Goal: Task Accomplishment & Management: Complete application form

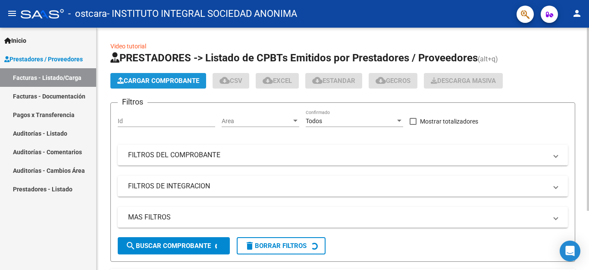
click at [166, 77] on span "Cargar Comprobante" at bounding box center [158, 81] width 82 height 8
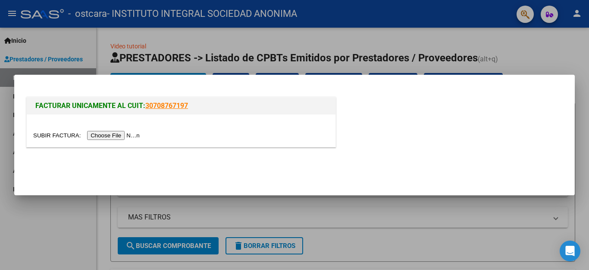
click at [131, 136] on input "file" at bounding box center [87, 135] width 109 height 9
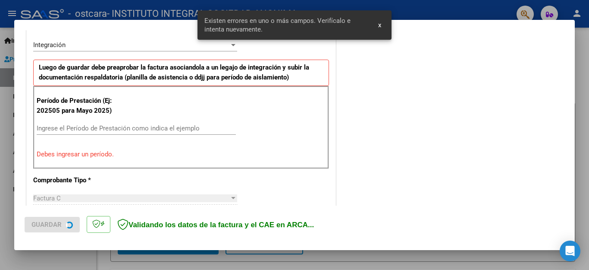
scroll to position [213, 0]
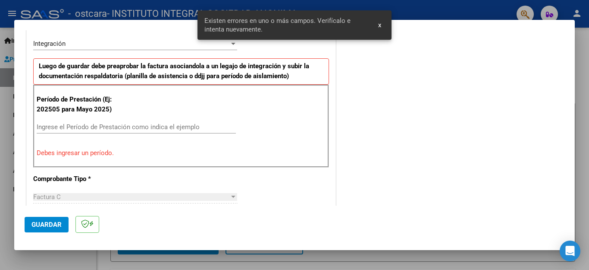
click at [71, 128] on input "Ingrese el Período de Prestación como indica el ejemplo" at bounding box center [136, 127] width 199 height 8
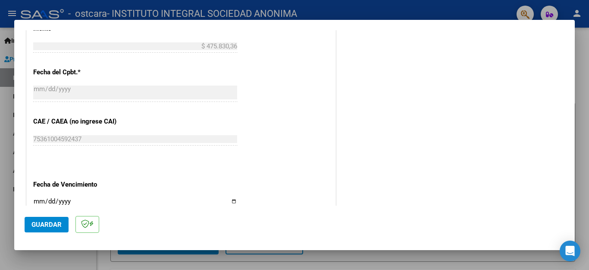
scroll to position [515, 0]
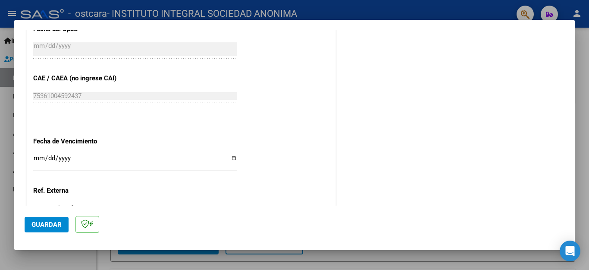
type input "202508"
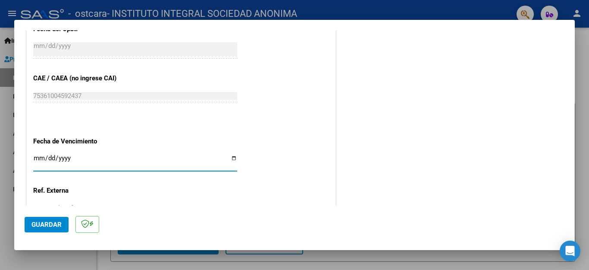
click at [41, 154] on input "Ingresar la fecha" at bounding box center [135, 161] width 204 height 14
type input "[DATE]"
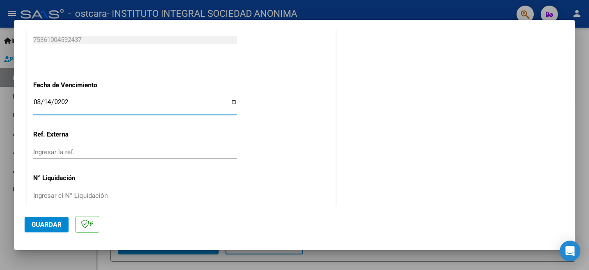
scroll to position [573, 0]
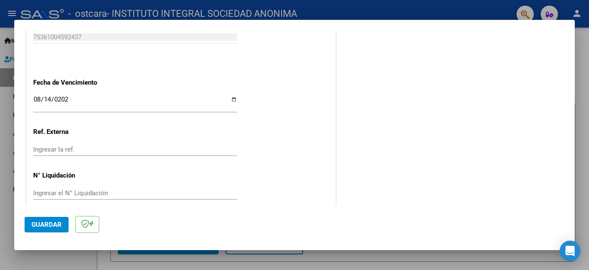
click at [135, 143] on div "Ingresar la ref." at bounding box center [135, 149] width 204 height 13
type input "202508"
click at [49, 226] on span "Guardar" at bounding box center [46, 224] width 30 height 8
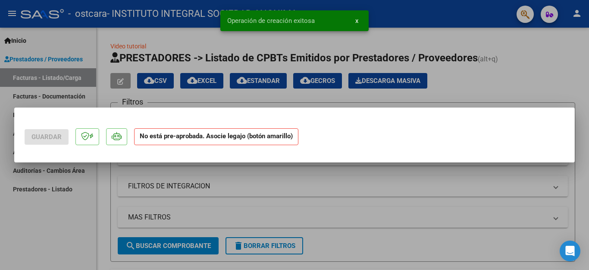
scroll to position [0, 0]
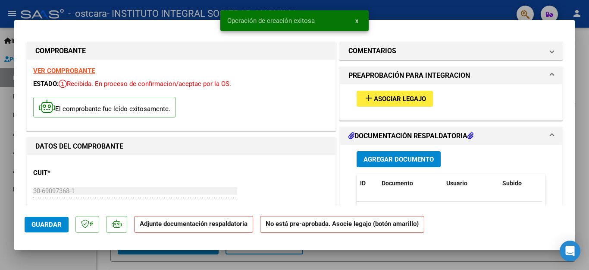
click at [383, 102] on button "add Asociar Legajo" at bounding box center [395, 99] width 76 height 16
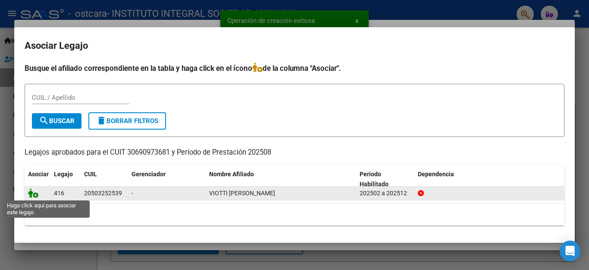
click at [36, 195] on icon at bounding box center [33, 192] width 10 height 9
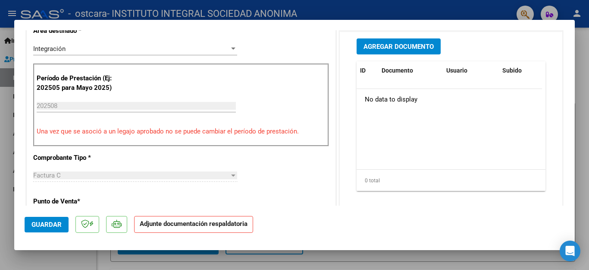
scroll to position [216, 0]
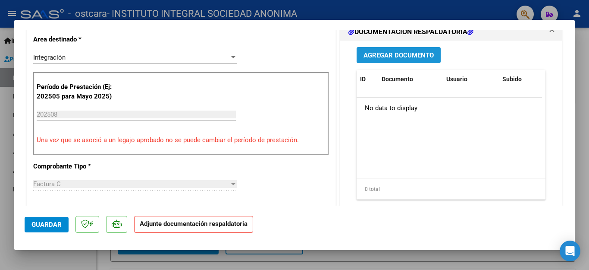
click at [415, 54] on span "Agregar Documento" at bounding box center [399, 55] width 70 height 8
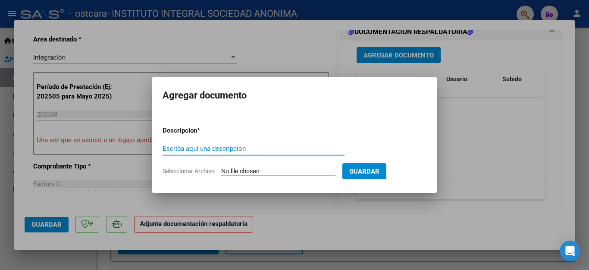
click at [227, 149] on input "Escriba aquí una descripcion" at bounding box center [254, 148] width 182 height 8
type input "autorizacion viotti valentino"
click at [245, 165] on form "Descripcion * autorizacion viotti valentino Escriba aquí una descripcion Selecc…" at bounding box center [295, 150] width 264 height 63
click at [250, 171] on input "Seleccionar Archivo" at bounding box center [278, 171] width 114 height 8
type input "C:\fakepath\VIOTTI VALENTINO AUT AIE 2025.pdf"
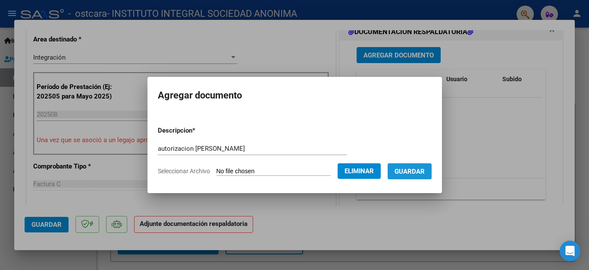
click at [408, 173] on span "Guardar" at bounding box center [410, 171] width 30 height 8
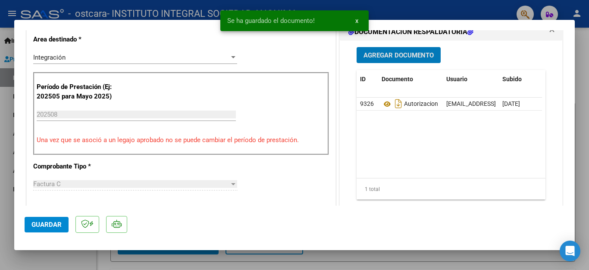
click at [404, 54] on span "Agregar Documento" at bounding box center [399, 55] width 70 height 8
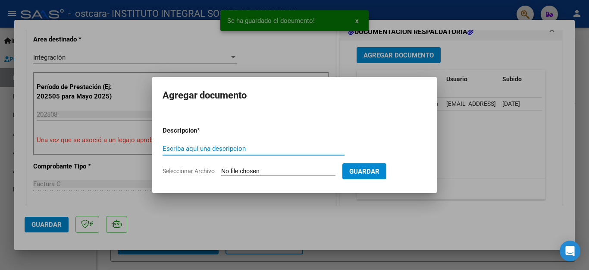
click at [223, 147] on input "Escriba aquí una descripcion" at bounding box center [254, 148] width 182 height 8
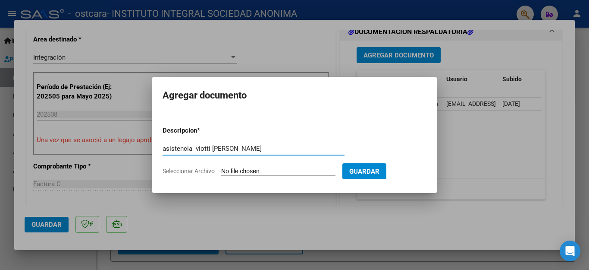
type input "asistencia viotti valentino agosto"
drag, startPoint x: 369, startPoint y: 173, endPoint x: 373, endPoint y: 174, distance: 4.6
click at [371, 173] on span "Guardar" at bounding box center [364, 171] width 30 height 8
click at [261, 170] on input "Seleccionar Archivo" at bounding box center [278, 171] width 114 height 8
type input "C:\fakepath\Asistencia VIOTTI VALENTINO agosto.pdf"
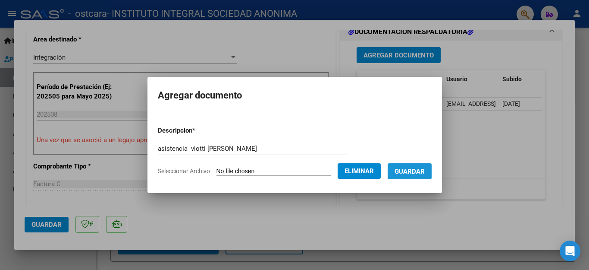
click at [412, 172] on span "Guardar" at bounding box center [410, 171] width 30 height 8
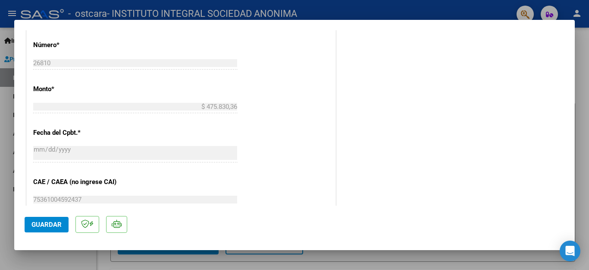
scroll to position [586, 0]
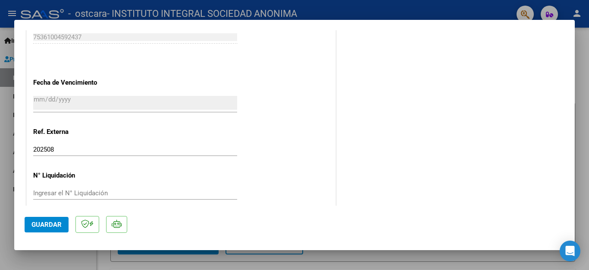
click at [48, 224] on span "Guardar" at bounding box center [46, 224] width 30 height 8
click at [44, 226] on span "Guardar" at bounding box center [46, 224] width 30 height 8
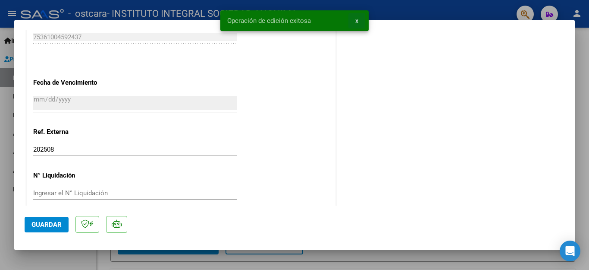
drag, startPoint x: 359, startPoint y: 19, endPoint x: 328, endPoint y: 13, distance: 31.2
click at [358, 19] on button "x" at bounding box center [356, 21] width 17 height 16
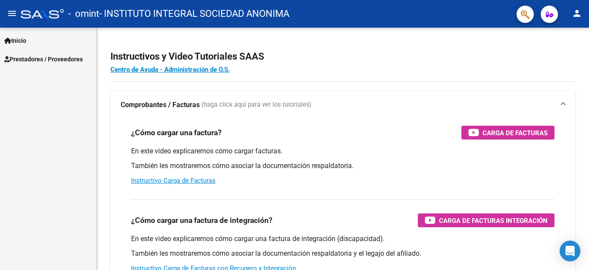
click at [59, 58] on span "Prestadores / Proveedores" at bounding box center [43, 58] width 78 height 9
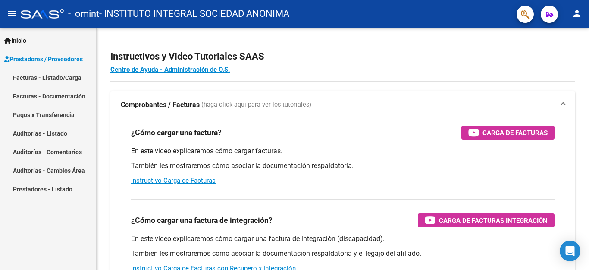
click at [55, 76] on link "Facturas - Listado/Carga" at bounding box center [48, 77] width 96 height 19
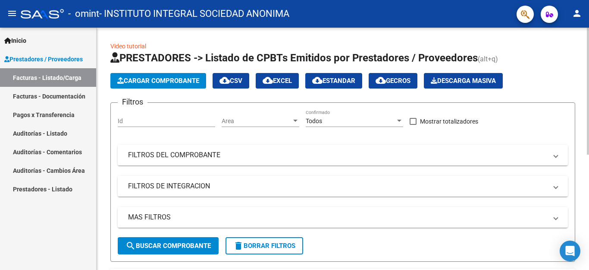
click at [176, 82] on span "Cargar Comprobante" at bounding box center [158, 81] width 82 height 8
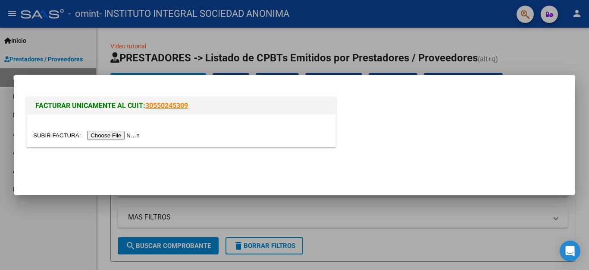
click at [133, 132] on input "file" at bounding box center [87, 135] width 109 height 9
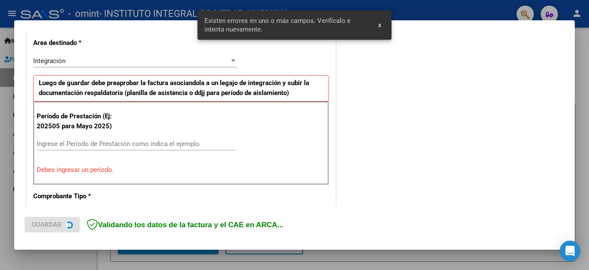
scroll to position [197, 0]
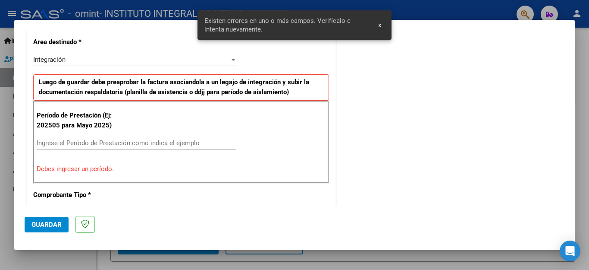
click at [80, 142] on input "Ingrese el Período de Prestación como indica el ejemplo" at bounding box center [136, 143] width 199 height 8
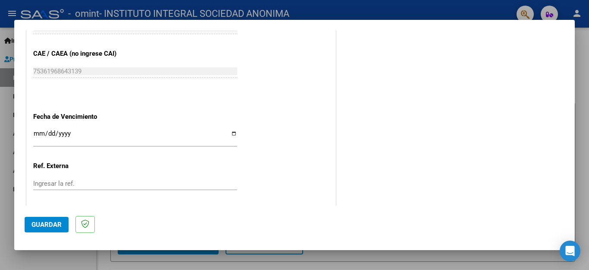
scroll to position [542, 0]
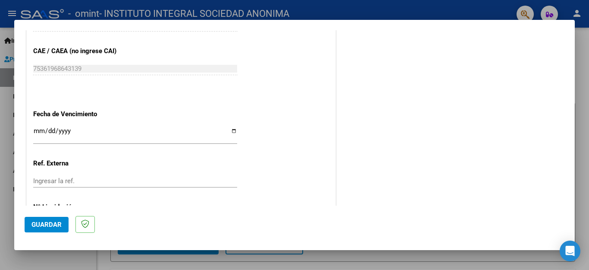
type input "202508"
click at [82, 127] on input "Ingresar la fecha" at bounding box center [135, 134] width 204 height 14
type input "[DATE]"
click at [83, 175] on div "Ingresar la ref." at bounding box center [135, 180] width 204 height 13
click at [82, 177] on input "Ingresar la ref." at bounding box center [135, 181] width 204 height 8
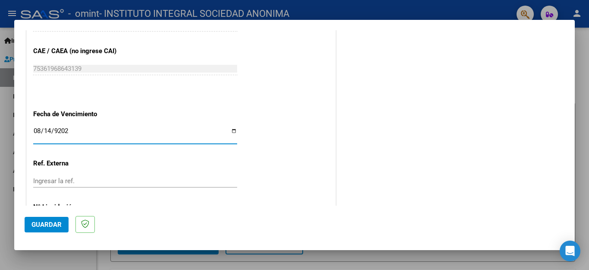
click at [49, 127] on input "[DATE]" at bounding box center [135, 134] width 204 height 14
type input "[DATE]"
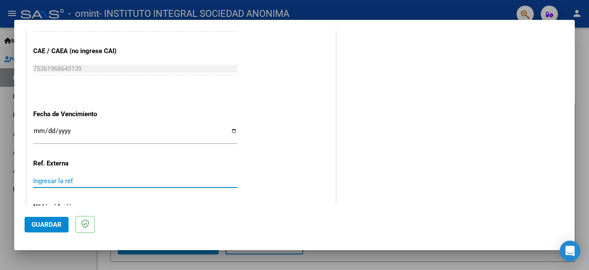
click at [75, 177] on input "Ingresar la ref." at bounding box center [135, 181] width 204 height 8
type input "202508"
click at [55, 226] on span "Guardar" at bounding box center [46, 224] width 30 height 8
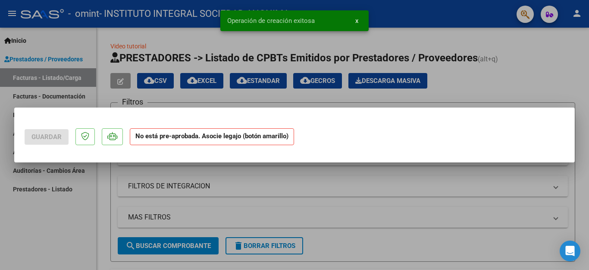
scroll to position [0, 0]
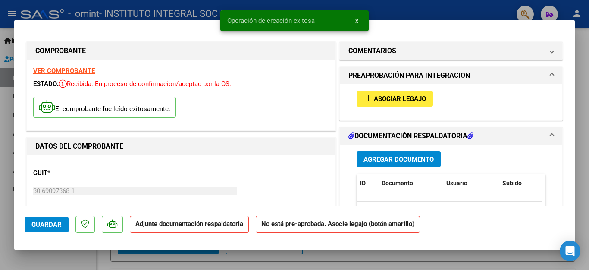
click at [387, 100] on span "Asociar Legajo" at bounding box center [400, 99] width 52 height 8
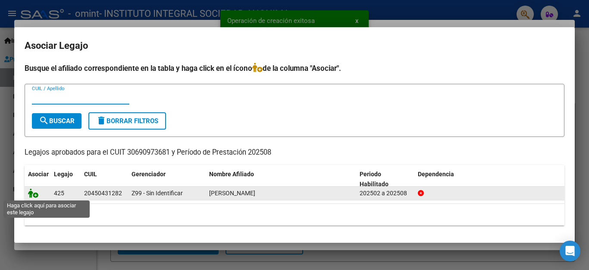
click at [35, 193] on icon at bounding box center [33, 192] width 10 height 9
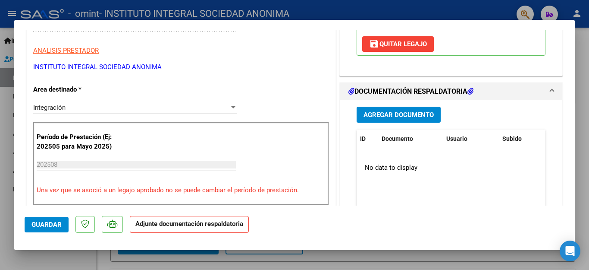
scroll to position [173, 0]
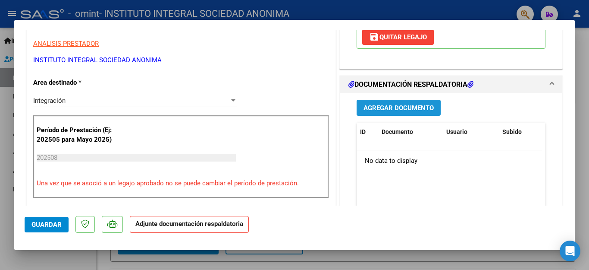
click at [386, 110] on span "Agregar Documento" at bounding box center [399, 108] width 70 height 8
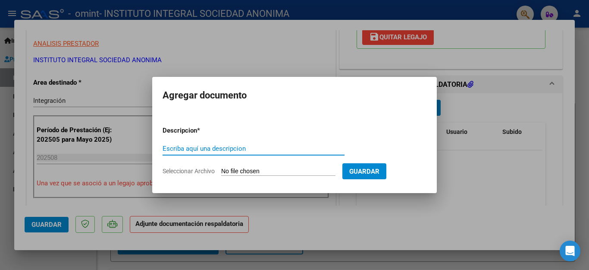
click at [201, 150] on input "Escriba aquí una descripcion" at bounding box center [254, 148] width 182 height 8
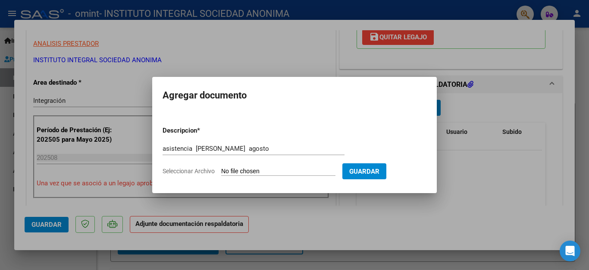
click at [243, 170] on input "Seleccionar Archivo" at bounding box center [278, 171] width 114 height 8
click at [290, 150] on input "asistencia [PERSON_NAME] agosto" at bounding box center [254, 148] width 182 height 8
type input "asistencia [PERSON_NAME] agosto extraaulica"
click at [286, 171] on input "Seleccionar Archivo" at bounding box center [278, 171] width 114 height 8
type input "C:\fakepath\ASISTENCIA [PERSON_NAME] - extraaulica.pdf"
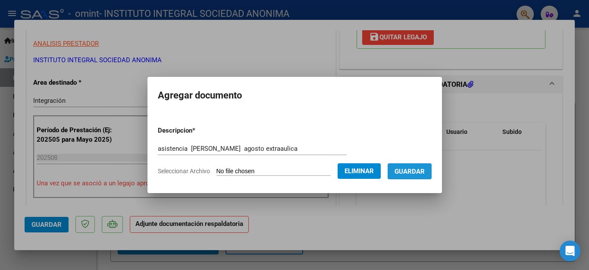
click at [405, 166] on button "Guardar" at bounding box center [410, 171] width 44 height 16
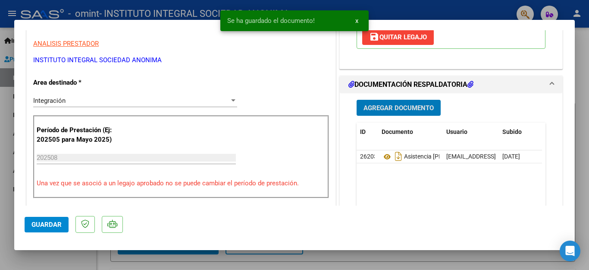
click at [406, 110] on span "Agregar Documento" at bounding box center [399, 108] width 70 height 8
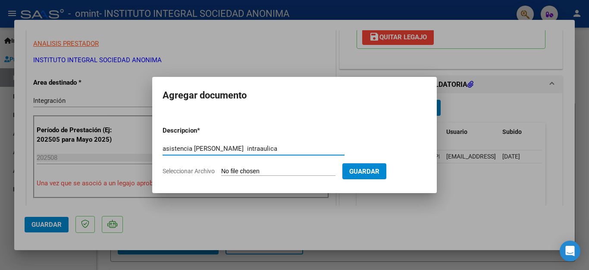
type input "asistencia [PERSON_NAME] intraaulica"
click at [283, 172] on input "Seleccionar Archivo" at bounding box center [278, 171] width 114 height 8
type input "C:\fakepath\ASISTENCIA [PERSON_NAME] - intraaulica.pdf"
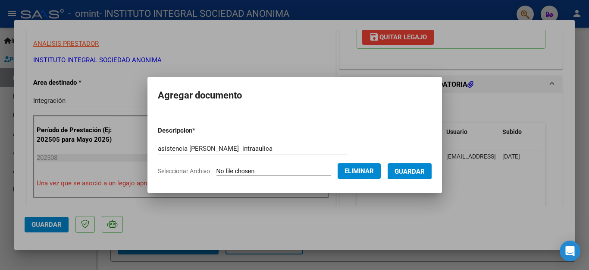
click at [405, 168] on span "Guardar" at bounding box center [410, 171] width 30 height 8
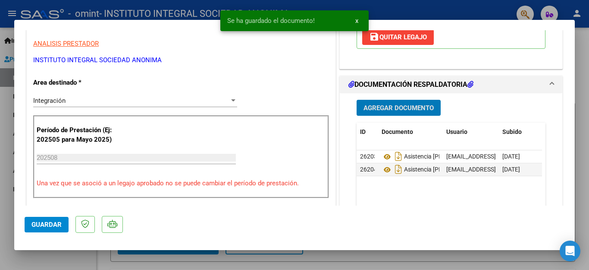
click at [412, 107] on span "Agregar Documento" at bounding box center [399, 108] width 70 height 8
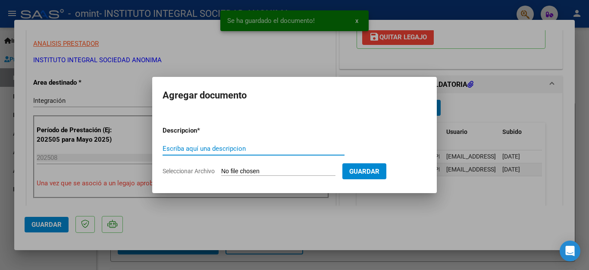
click at [191, 151] on input "Escriba aquí una descripcion" at bounding box center [254, 148] width 182 height 8
type input "auto"
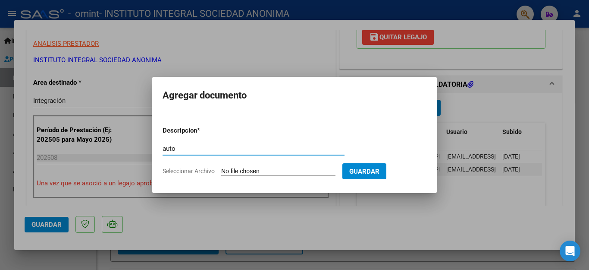
drag, startPoint x: 187, startPoint y: 149, endPoint x: 153, endPoint y: 146, distance: 34.7
click at [153, 146] on mat-dialog-content "Descripcion * auto Escriba aquí una descripcion Seleccionar Archivo Guardar" at bounding box center [294, 147] width 285 height 70
click at [355, 223] on div at bounding box center [294, 135] width 589 height 270
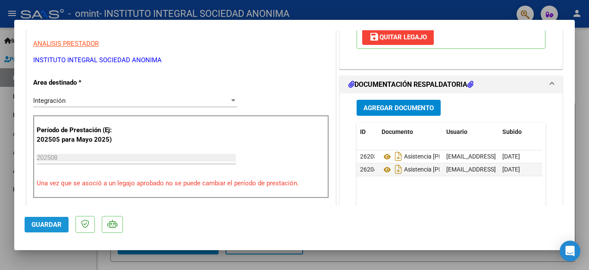
click at [45, 221] on span "Guardar" at bounding box center [46, 224] width 30 height 8
